Goal: Task Accomplishment & Management: Use online tool/utility

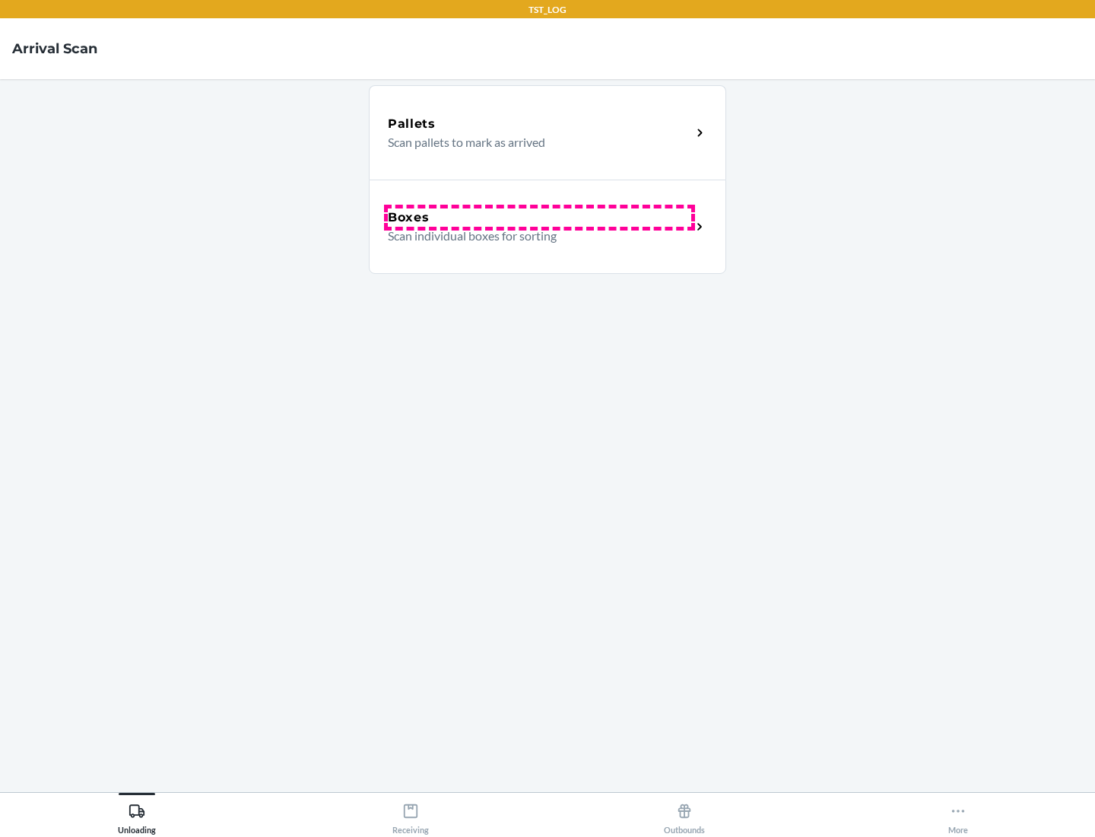
click at [539, 218] on div "Boxes" at bounding box center [539, 217] width 303 height 18
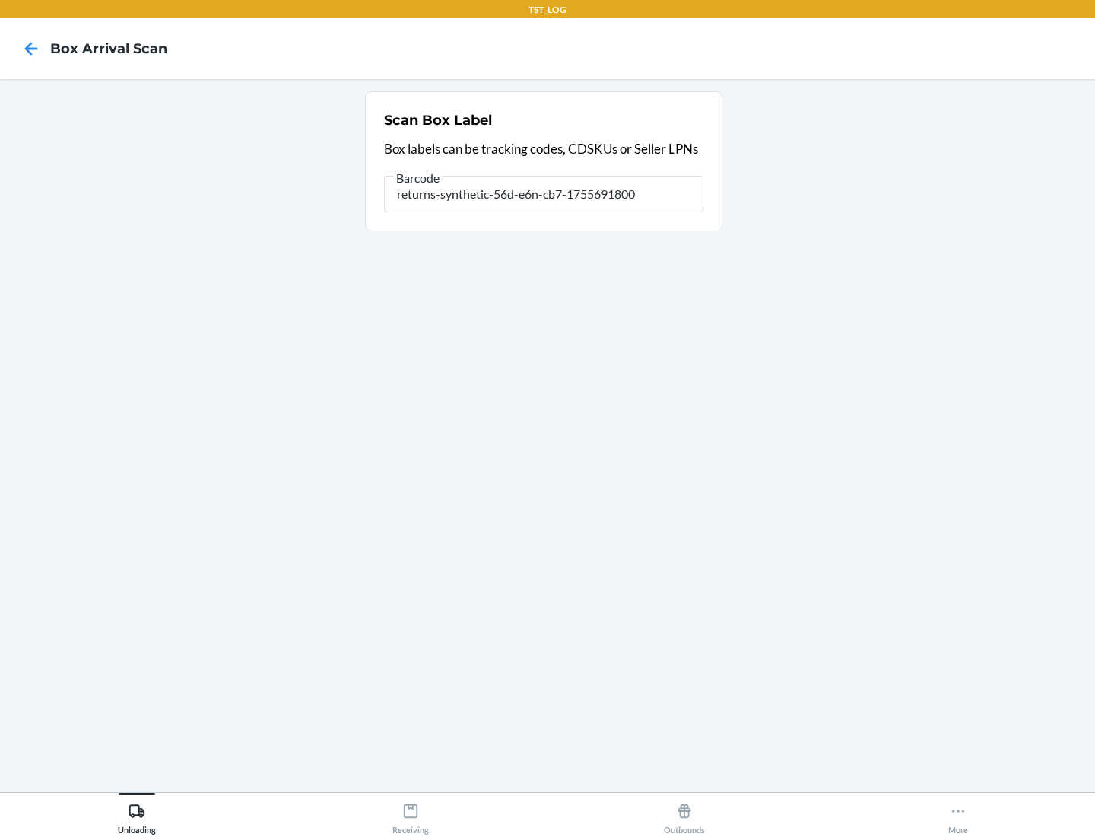
type input "returns-synthetic-56d-e6n-cb7-1755691800"
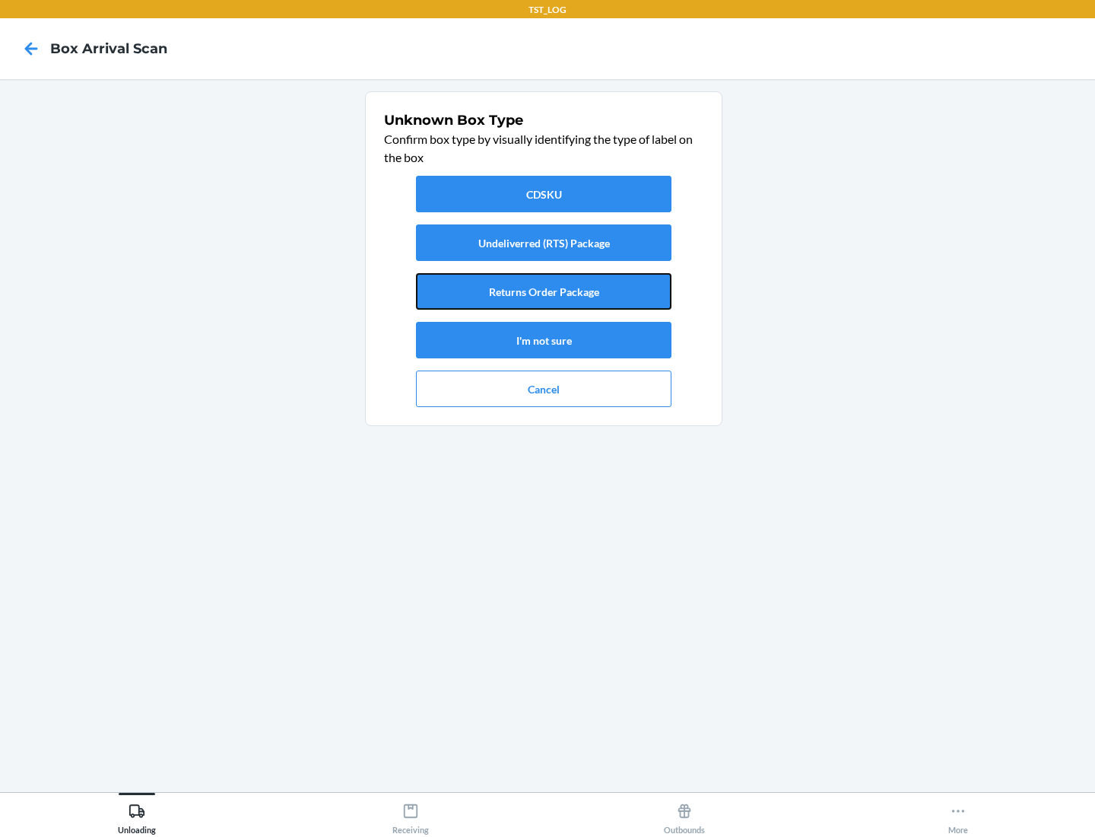
click at [544, 291] on button "Returns Order Package" at bounding box center [544, 291] width 256 height 37
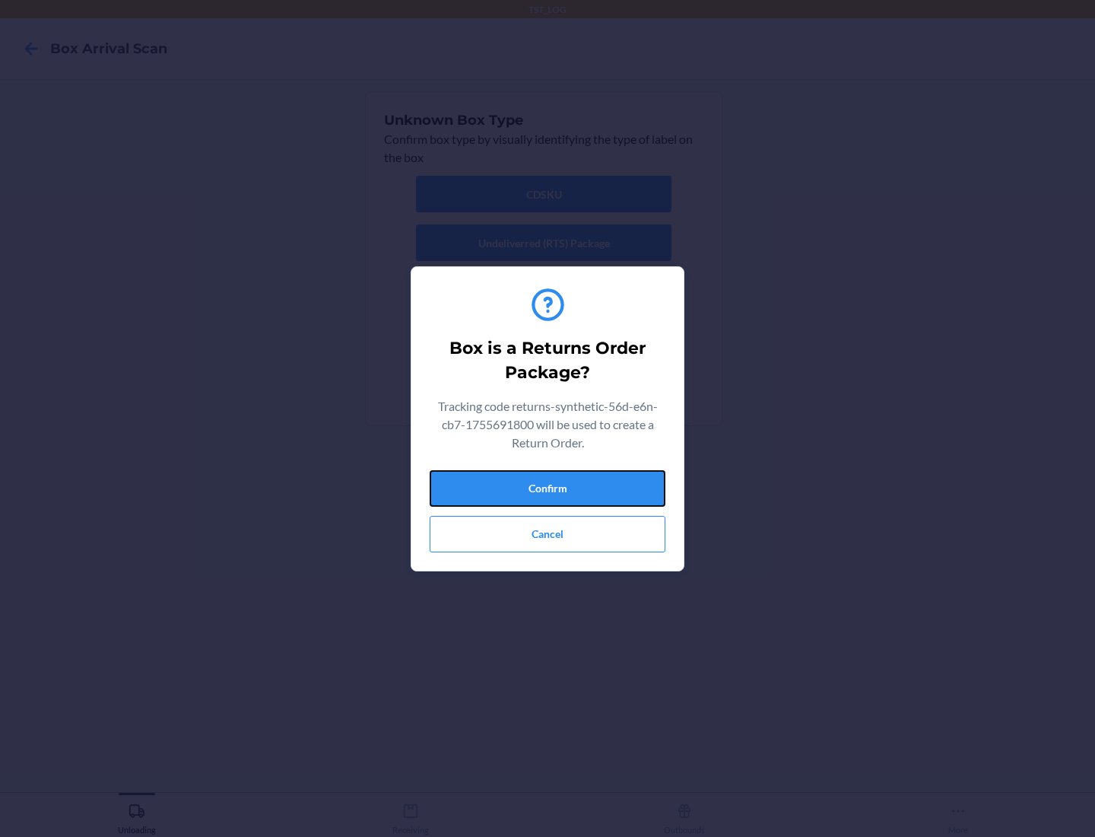
click at [548, 488] on button "Confirm" at bounding box center [548, 488] width 236 height 37
